Goal: Check status: Check status

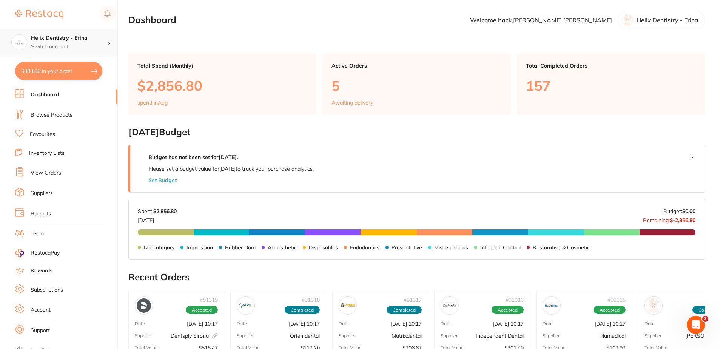
click at [69, 40] on h4 "Helix Dentistry - Erina" at bounding box center [69, 38] width 76 height 8
click at [148, 40] on main "Dashboard Welcome back, Samantha Patrick Helix Dentistry - Erina Total Spend (M…" at bounding box center [423, 299] width 591 height 598
click at [67, 76] on button "$383.86 in your order" at bounding box center [58, 71] width 87 height 18
checkbox input "true"
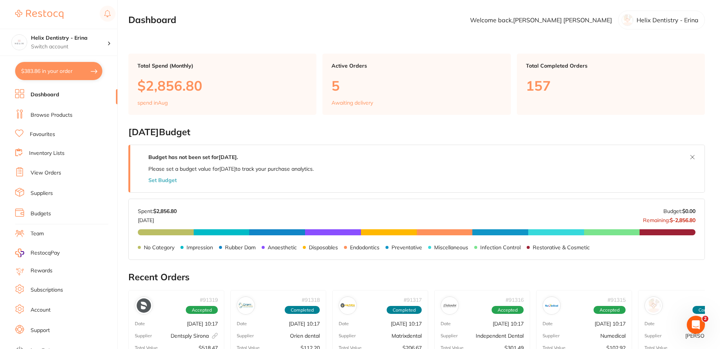
checkbox input "true"
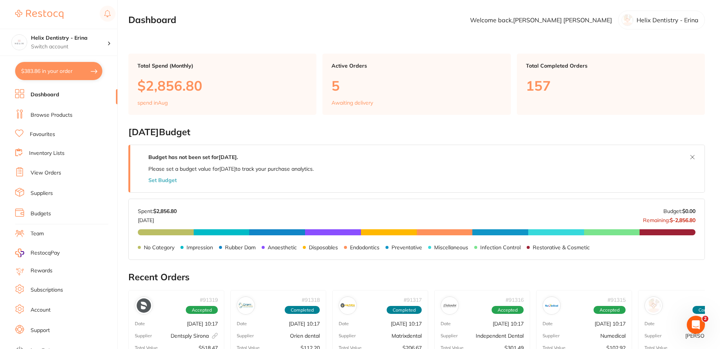
checkbox input "true"
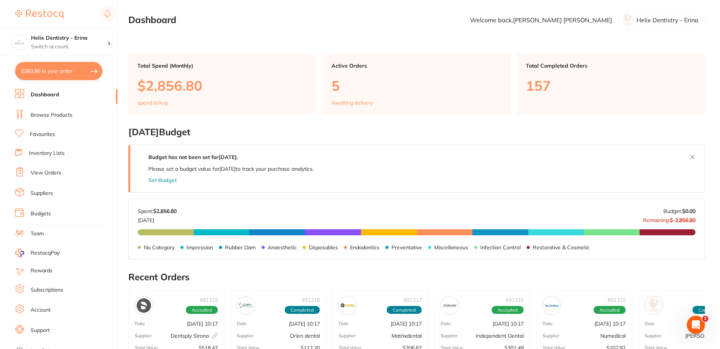
checkbox input "true"
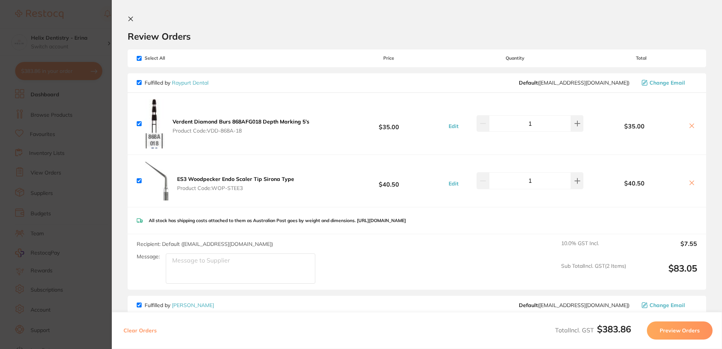
click at [129, 19] on icon at bounding box center [131, 19] width 6 height 6
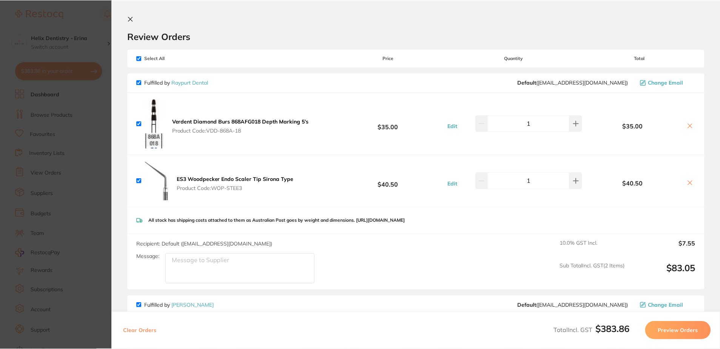
scroll to position [113, 0]
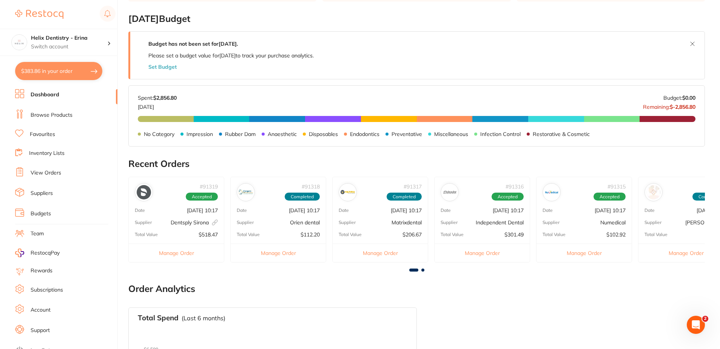
click at [45, 99] on li "Dashboard" at bounding box center [66, 94] width 102 height 11
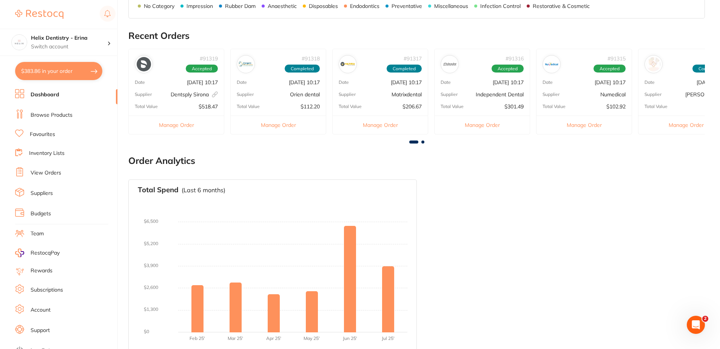
scroll to position [249, 0]
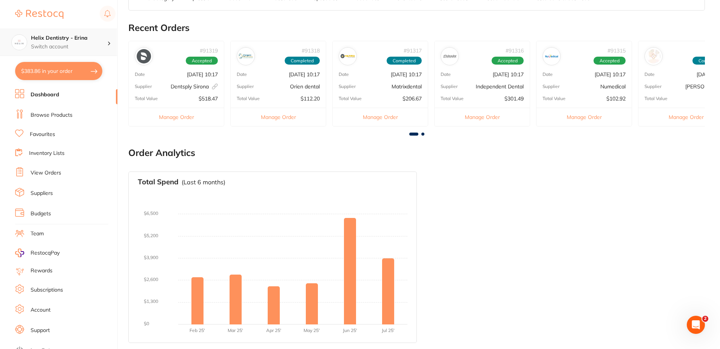
click at [49, 48] on p "Switch account" at bounding box center [69, 47] width 76 height 8
click at [111, 167] on li "View Orders" at bounding box center [66, 172] width 102 height 11
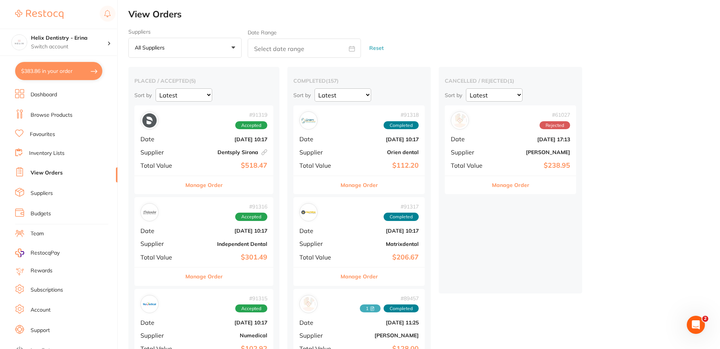
click at [187, 230] on div "# 91316 Accepted Date Aug 26 2025, 10:17 Supplier Independent Dental Total Valu…" at bounding box center [203, 232] width 139 height 70
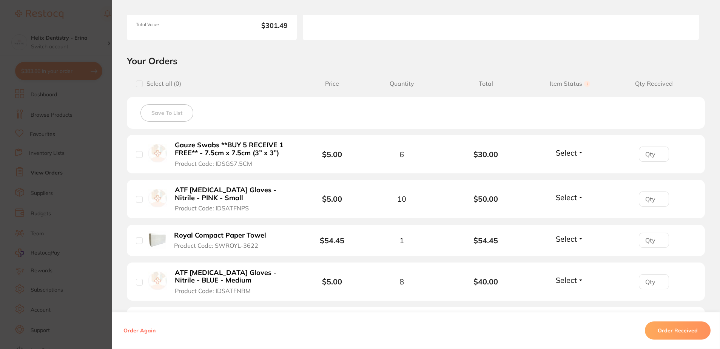
scroll to position [75, 0]
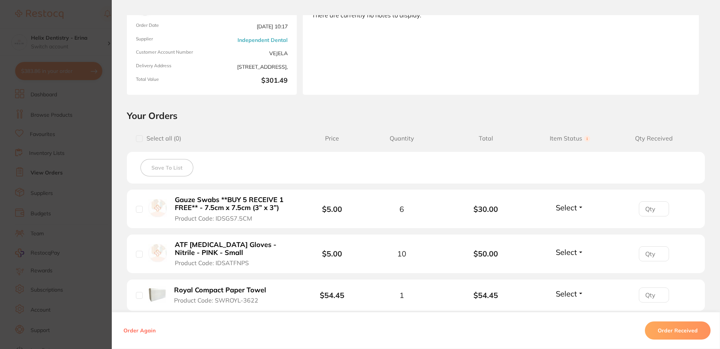
click at [565, 208] on span "Select" at bounding box center [565, 207] width 21 height 9
click at [569, 224] on span "Received" at bounding box center [569, 224] width 19 height 6
click at [568, 249] on span "Select" at bounding box center [565, 251] width 21 height 9
click at [603, 198] on li "Gauze Swabs **BUY 5 RECEIVE 1 FREE** - 7.5cm x 7.5cm (3” x 3”) Product Code: ID…" at bounding box center [416, 208] width 578 height 39
click at [654, 334] on button "Order Received" at bounding box center [678, 330] width 66 height 18
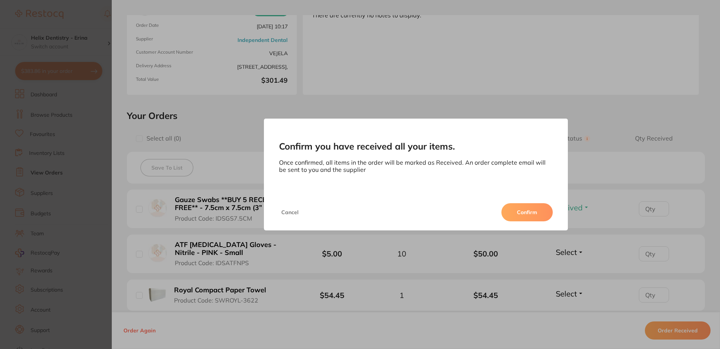
click at [523, 215] on button "Confirm" at bounding box center [526, 212] width 51 height 18
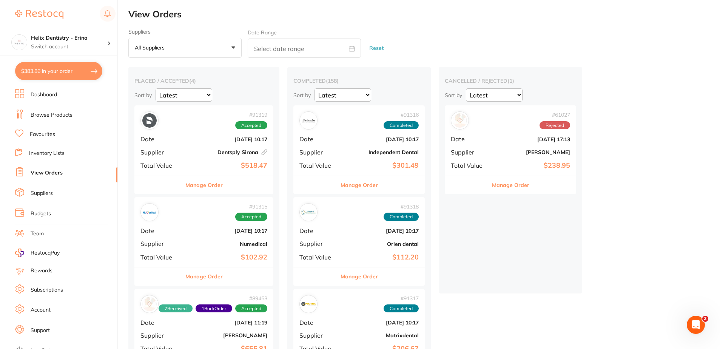
click at [309, 123] on img at bounding box center [308, 120] width 14 height 14
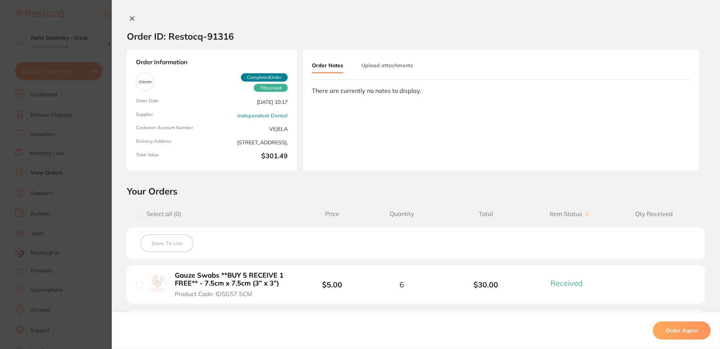
click at [375, 61] on button "Upload attachments" at bounding box center [387, 65] width 52 height 14
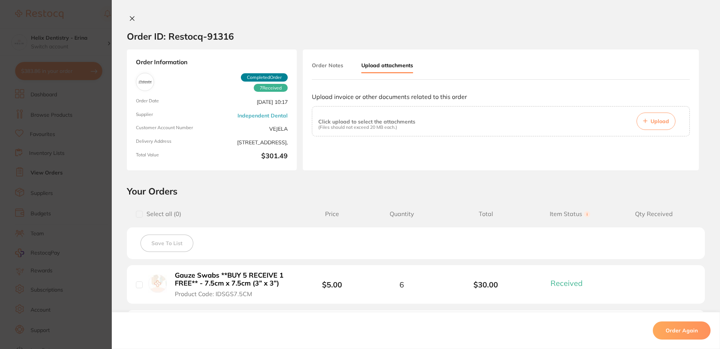
click at [648, 123] on button "Upload" at bounding box center [655, 120] width 39 height 17
click at [653, 121] on span "Upload" at bounding box center [659, 121] width 18 height 7
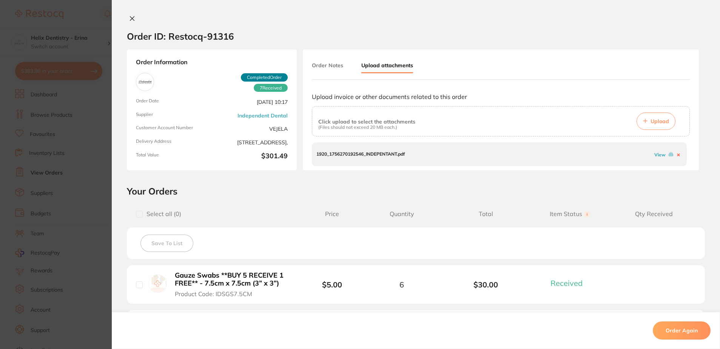
click at [130, 20] on icon at bounding box center [132, 19] width 4 height 4
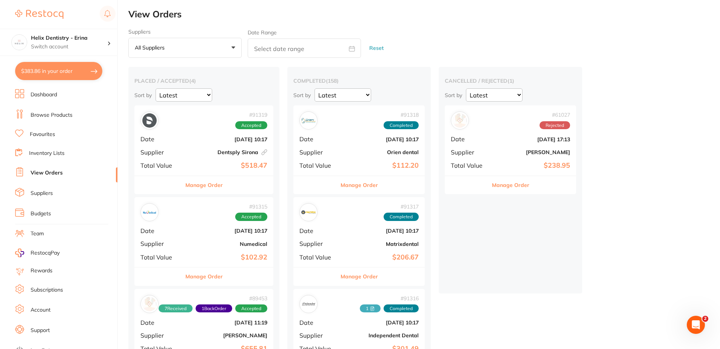
click at [176, 125] on div "# 91319 Accepted" at bounding box center [203, 120] width 127 height 18
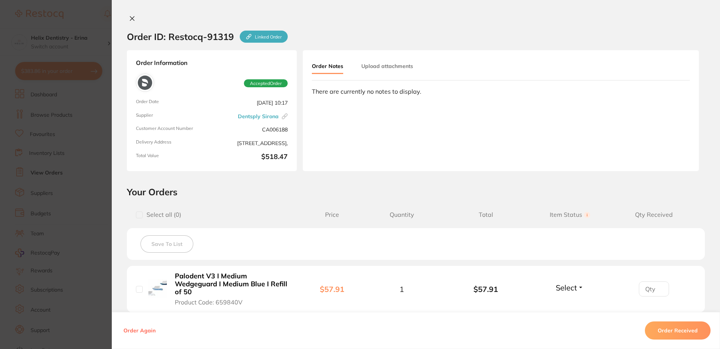
click at [129, 16] on icon at bounding box center [132, 18] width 6 height 6
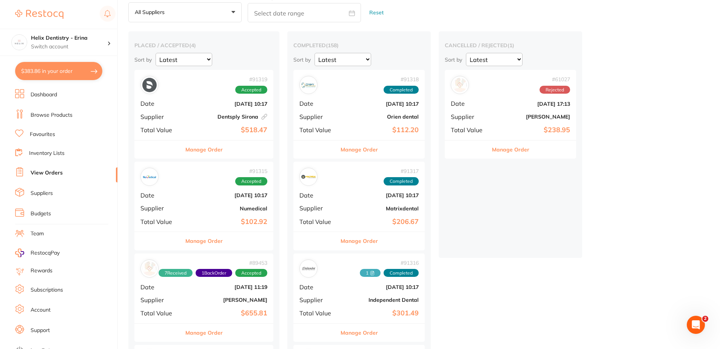
scroll to position [75, 0]
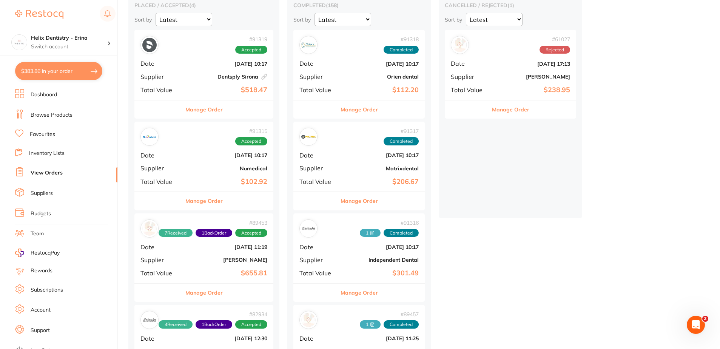
click at [194, 278] on div "# 89453 7 Received 1 Back Order Accepted Date Aug 7 2025, 11:19 Supplier Henry …" at bounding box center [203, 248] width 139 height 70
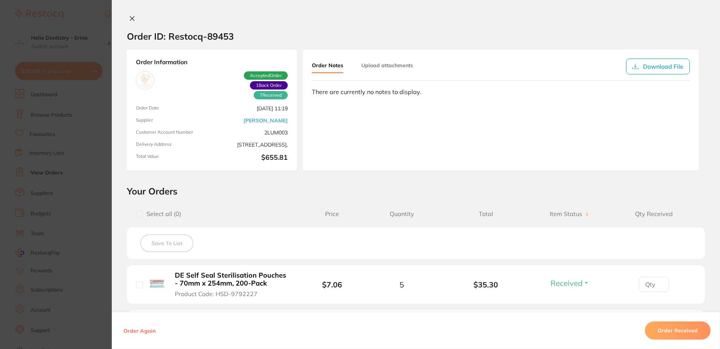
click at [130, 19] on icon at bounding box center [132, 19] width 4 height 4
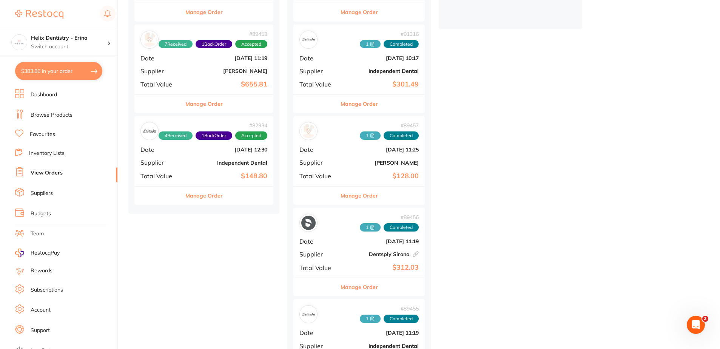
scroll to position [113, 0]
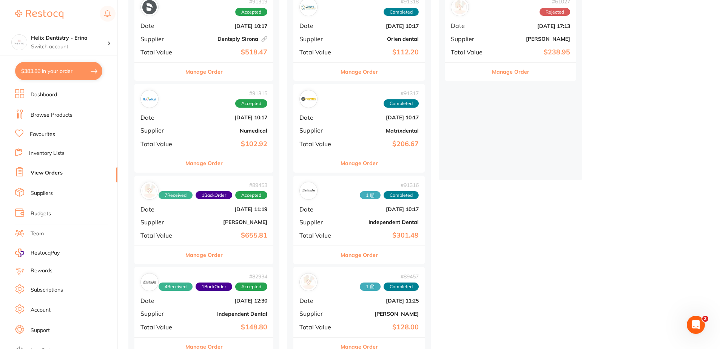
click at [193, 216] on div "# 89453 7 Received 1 Back Order Accepted Date Aug 7 2025, 11:19 Supplier Henry …" at bounding box center [203, 210] width 139 height 70
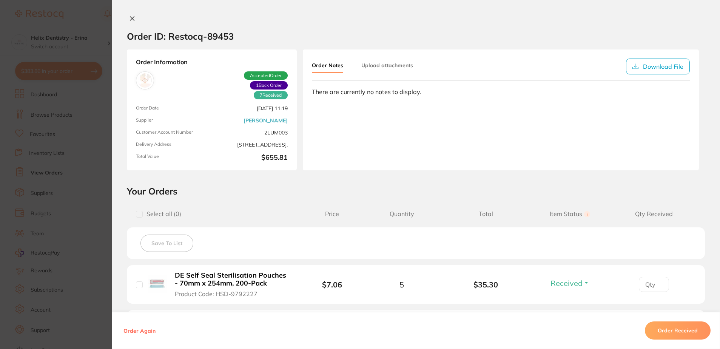
click at [129, 18] on icon at bounding box center [132, 18] width 6 height 6
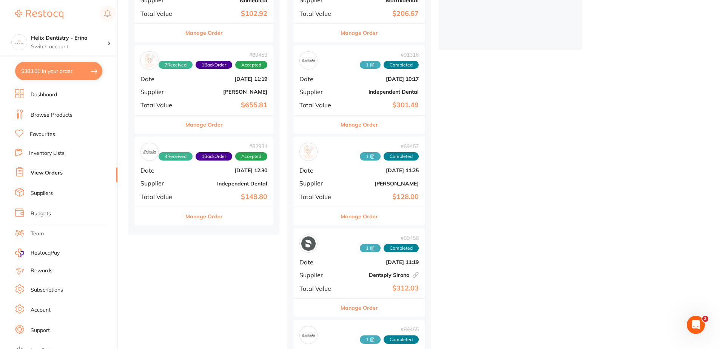
scroll to position [302, 0]
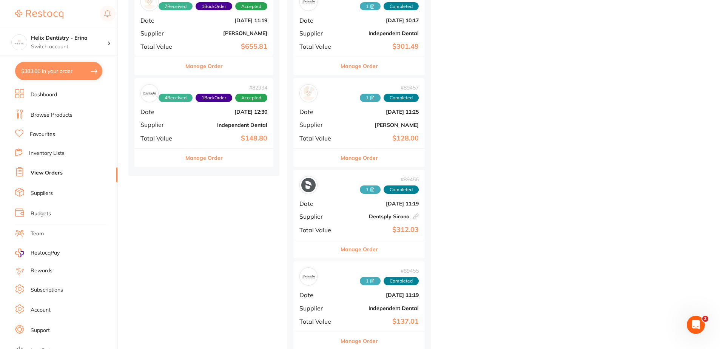
click at [333, 110] on span "Date" at bounding box center [318, 111] width 38 height 7
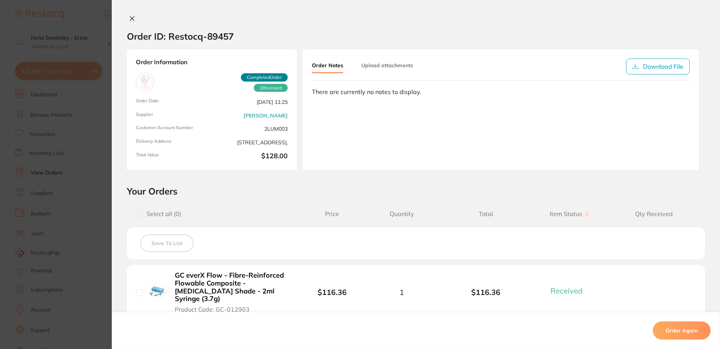
click at [132, 14] on div "Order ID: Restocq- 89457 Order Information 1 Received Completed Order Order Dat…" at bounding box center [416, 174] width 608 height 349
click at [129, 16] on icon at bounding box center [132, 18] width 6 height 6
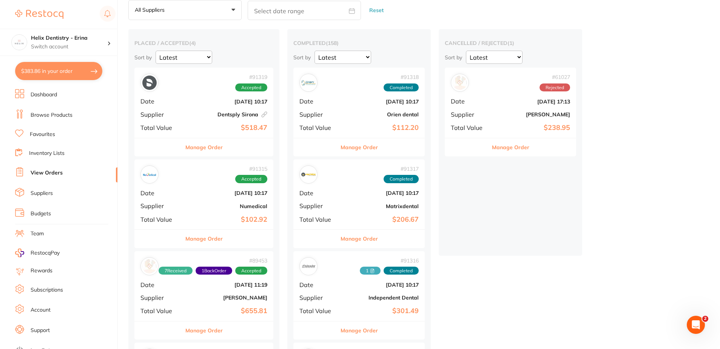
scroll to position [75, 0]
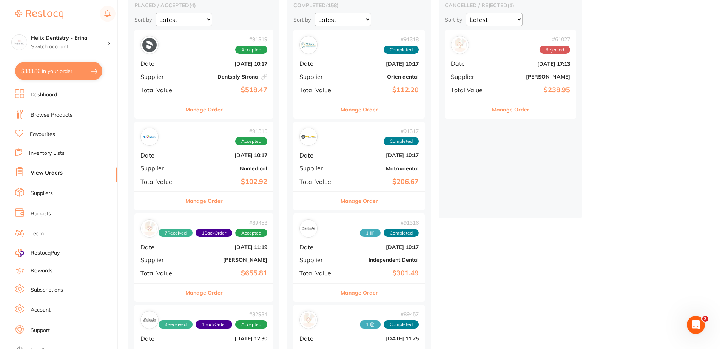
click at [205, 264] on div "# 89453 7 Received 1 Back Order Accepted Date Aug 7 2025, 11:19 Supplier Henry …" at bounding box center [203, 248] width 139 height 70
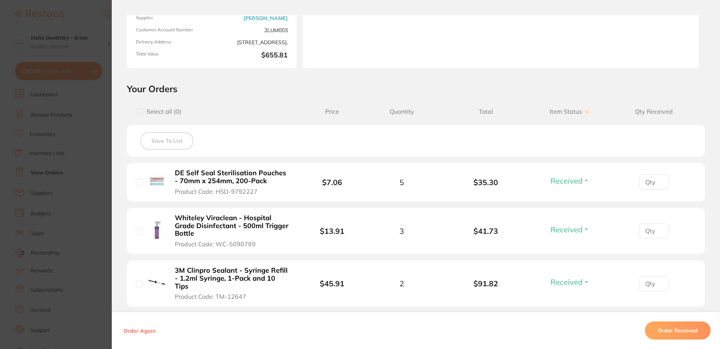
scroll to position [113, 0]
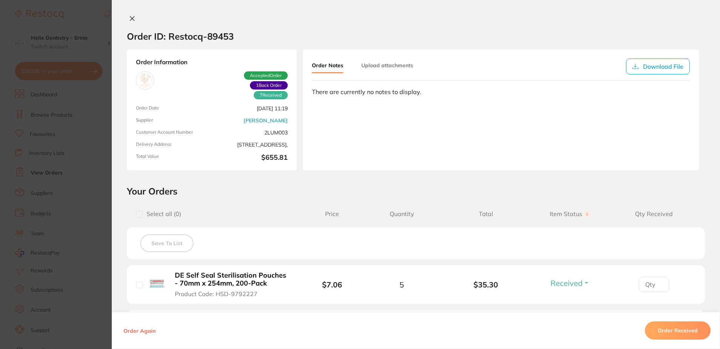
click at [132, 15] on icon at bounding box center [132, 18] width 6 height 6
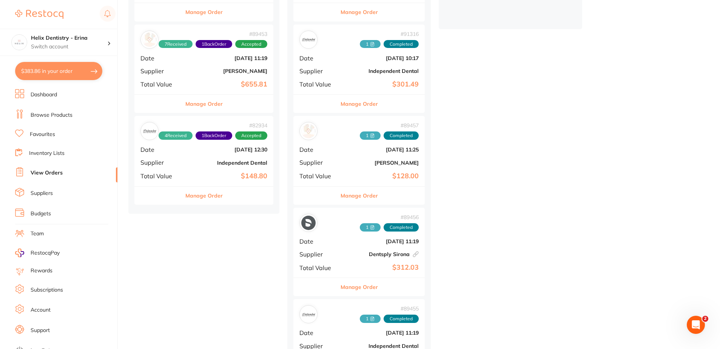
click at [348, 166] on div "# 89457 1 Completed Date Aug 7 2025, 11:25 Supplier Henry Schein Halas Total Va…" at bounding box center [358, 151] width 131 height 70
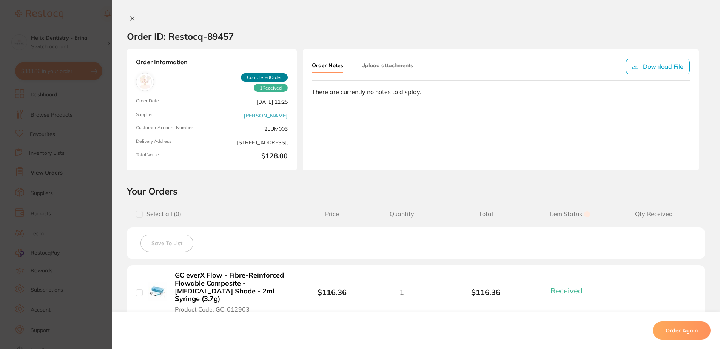
click at [132, 20] on icon at bounding box center [132, 18] width 6 height 6
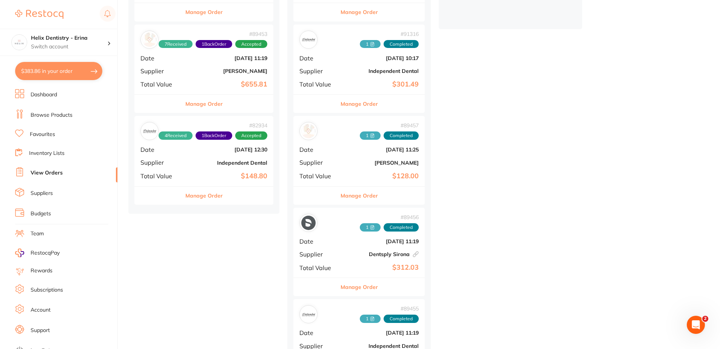
click at [355, 156] on div "# 89457 1 Completed Date Aug 7 2025, 11:25 Supplier Henry Schein Halas Total Va…" at bounding box center [358, 151] width 131 height 70
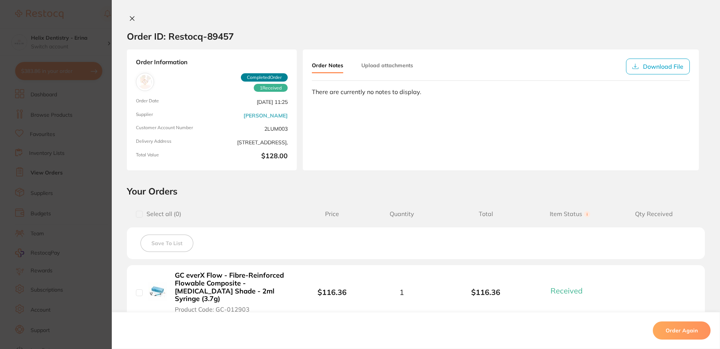
click at [129, 17] on icon at bounding box center [132, 18] width 6 height 6
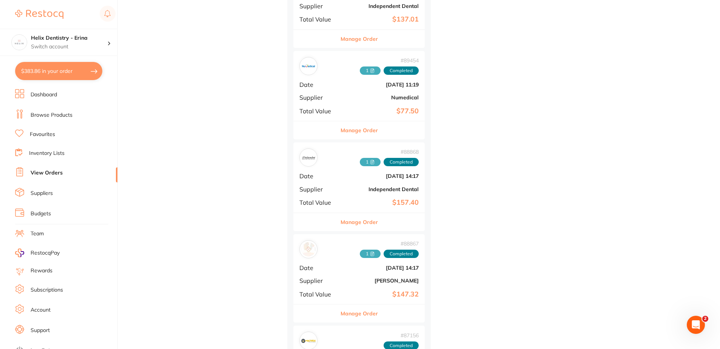
click at [346, 261] on div "# 88867 1 Completed Date Aug 4 2025, 14:17 Supplier Henry Schein Halas Total Va…" at bounding box center [358, 269] width 131 height 70
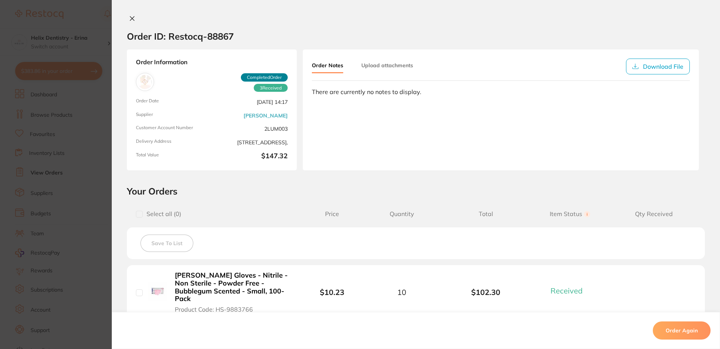
click at [127, 20] on button at bounding box center [132, 19] width 11 height 8
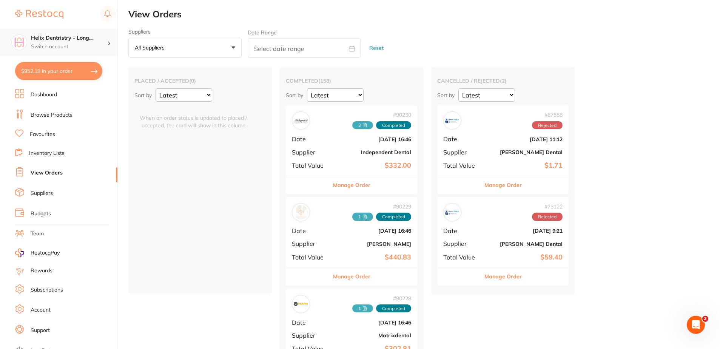
click at [65, 42] on div "Helix Dentristry - Long... Switch account" at bounding box center [69, 42] width 76 height 16
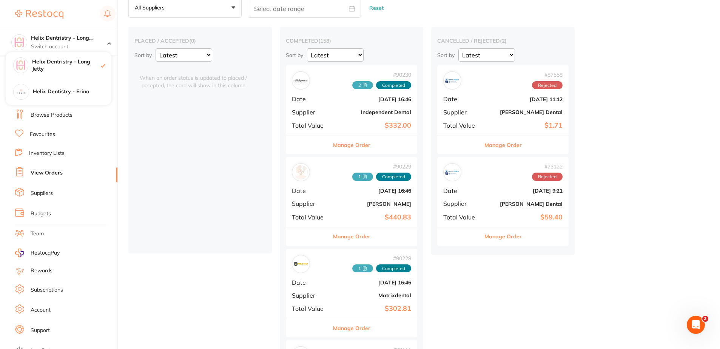
scroll to position [75, 0]
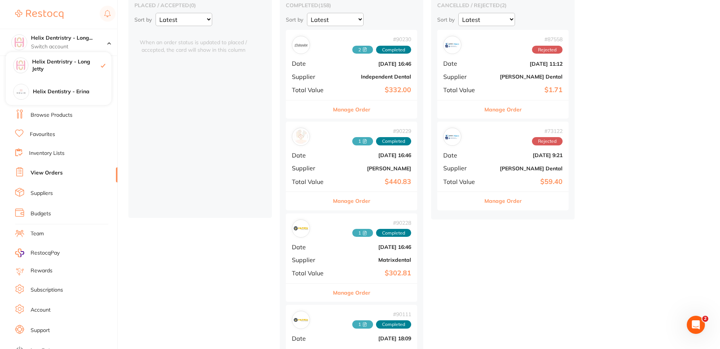
click at [311, 174] on div "# 90229 1 Completed Date Aug 13 2025, 16:46 Supplier Henry Schein Halas Total V…" at bounding box center [351, 157] width 131 height 70
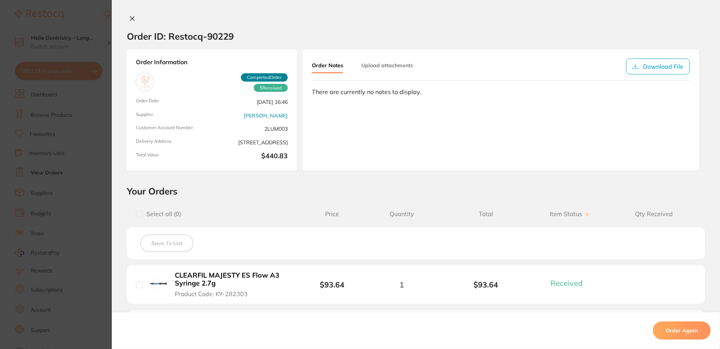
click at [130, 18] on icon at bounding box center [132, 19] width 4 height 4
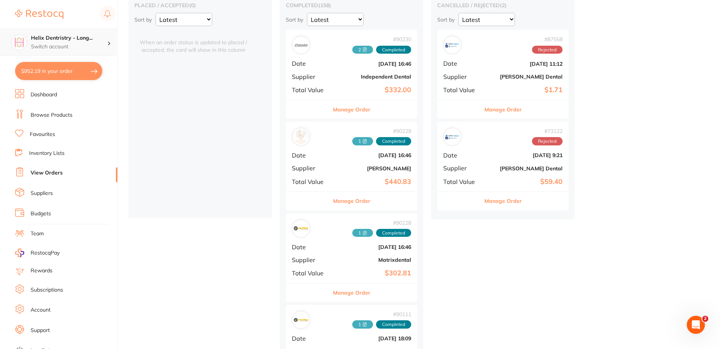
click at [58, 38] on h4 "Helix Dentristry - Long..." at bounding box center [69, 38] width 76 height 8
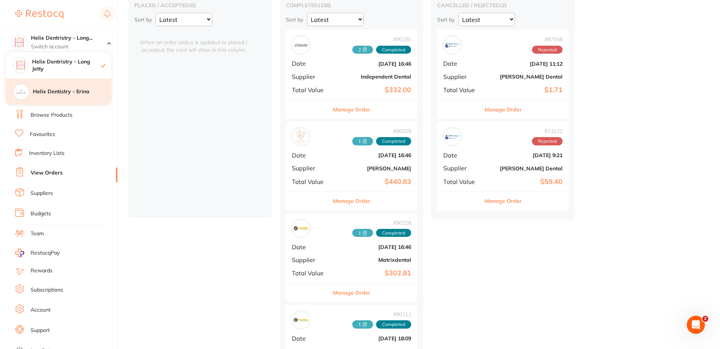
click at [94, 95] on h4 "Helix Dentistry - Erina" at bounding box center [72, 92] width 78 height 8
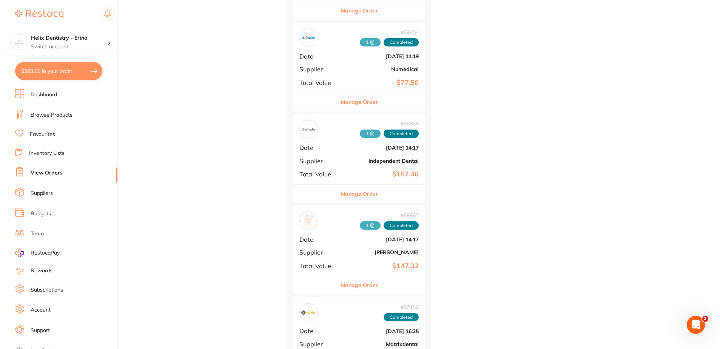
scroll to position [679, 0]
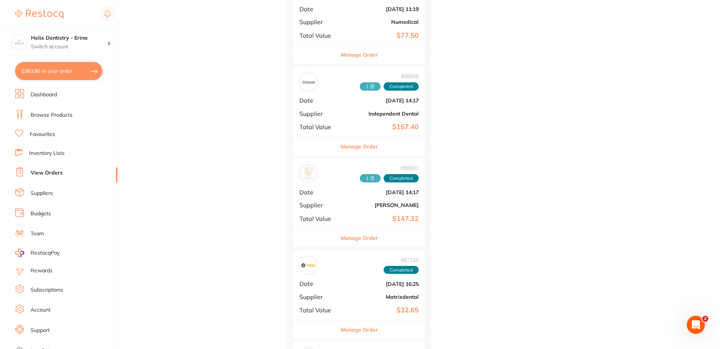
click at [353, 206] on b "[PERSON_NAME]" at bounding box center [380, 205] width 75 height 6
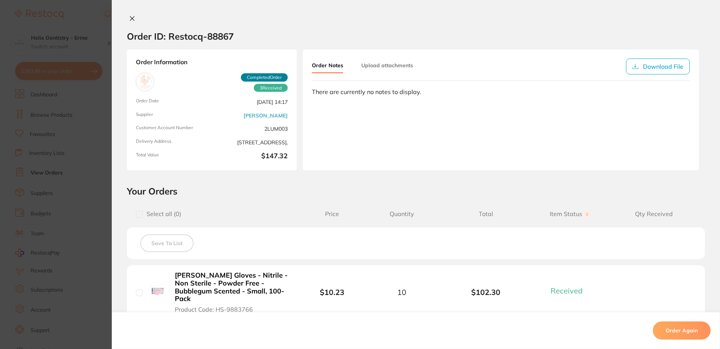
click at [129, 16] on icon at bounding box center [132, 18] width 6 height 6
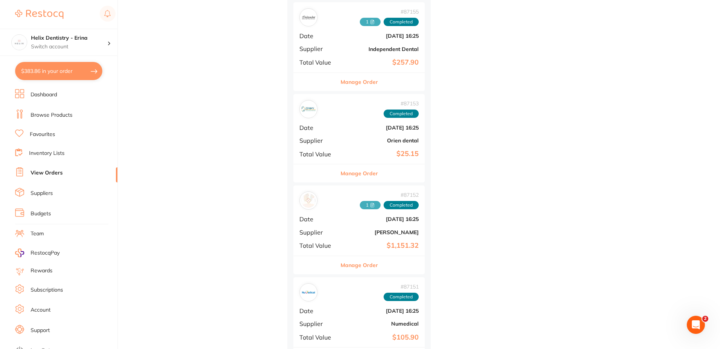
scroll to position [1019, 0]
click at [337, 229] on span "Supplier" at bounding box center [318, 231] width 38 height 7
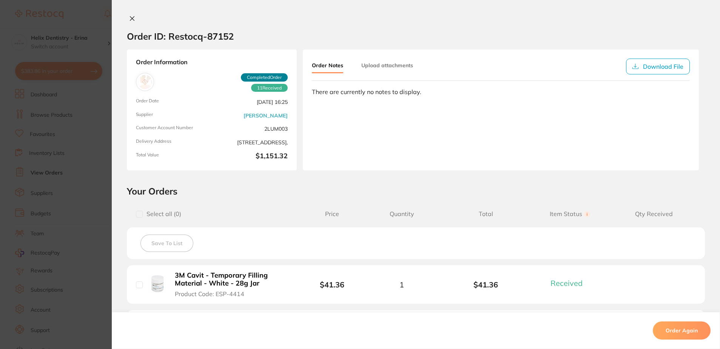
click at [132, 15] on icon at bounding box center [132, 18] width 6 height 6
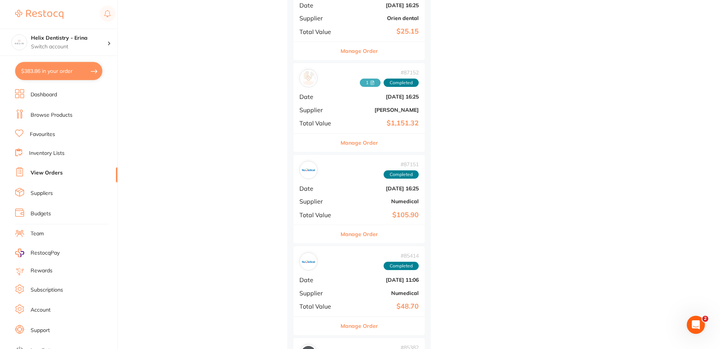
scroll to position [1170, 0]
